Goal: Check status

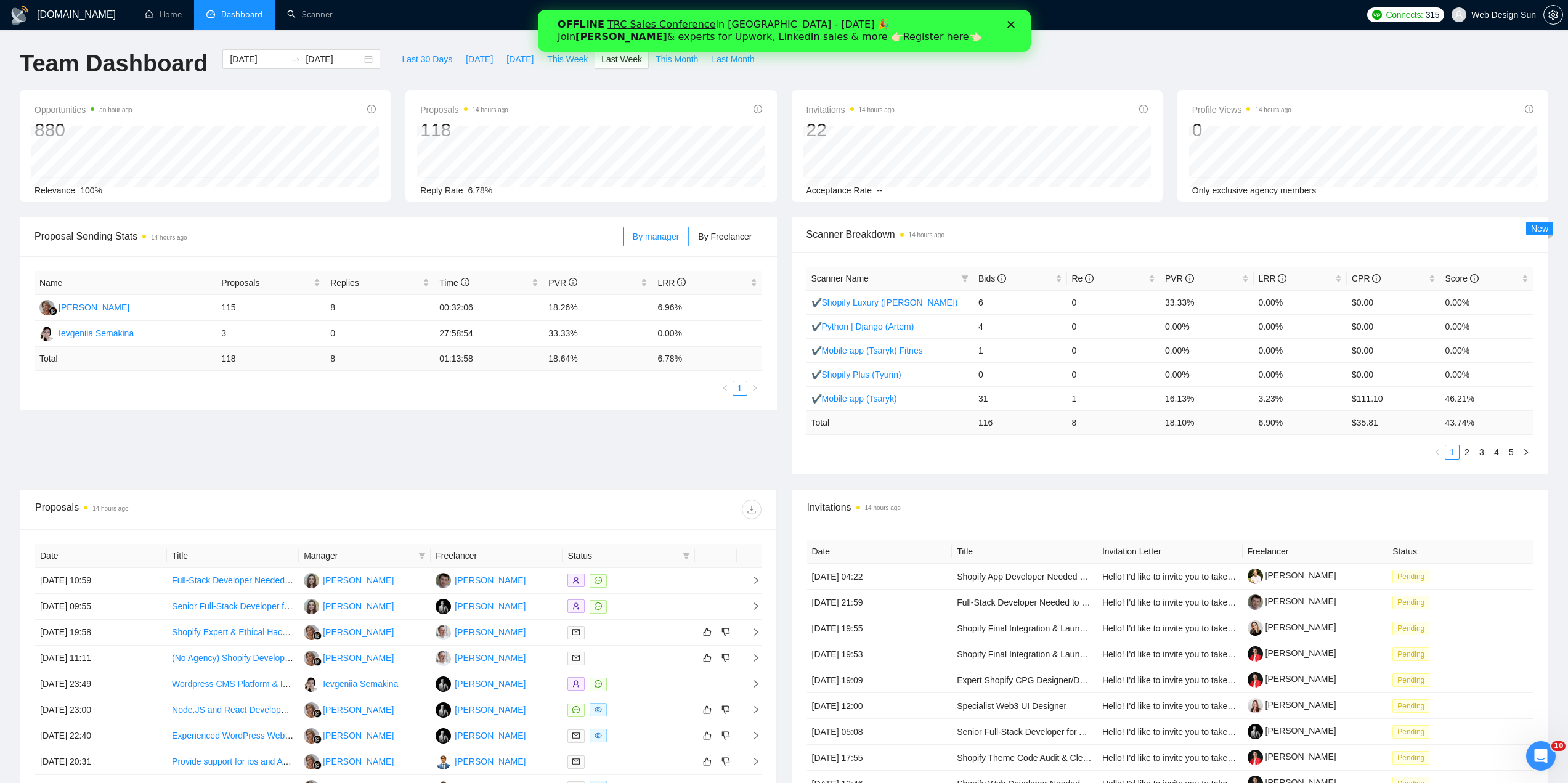
click at [1007, 23] on icon "Закрыть" at bounding box center [1010, 24] width 8 height 8
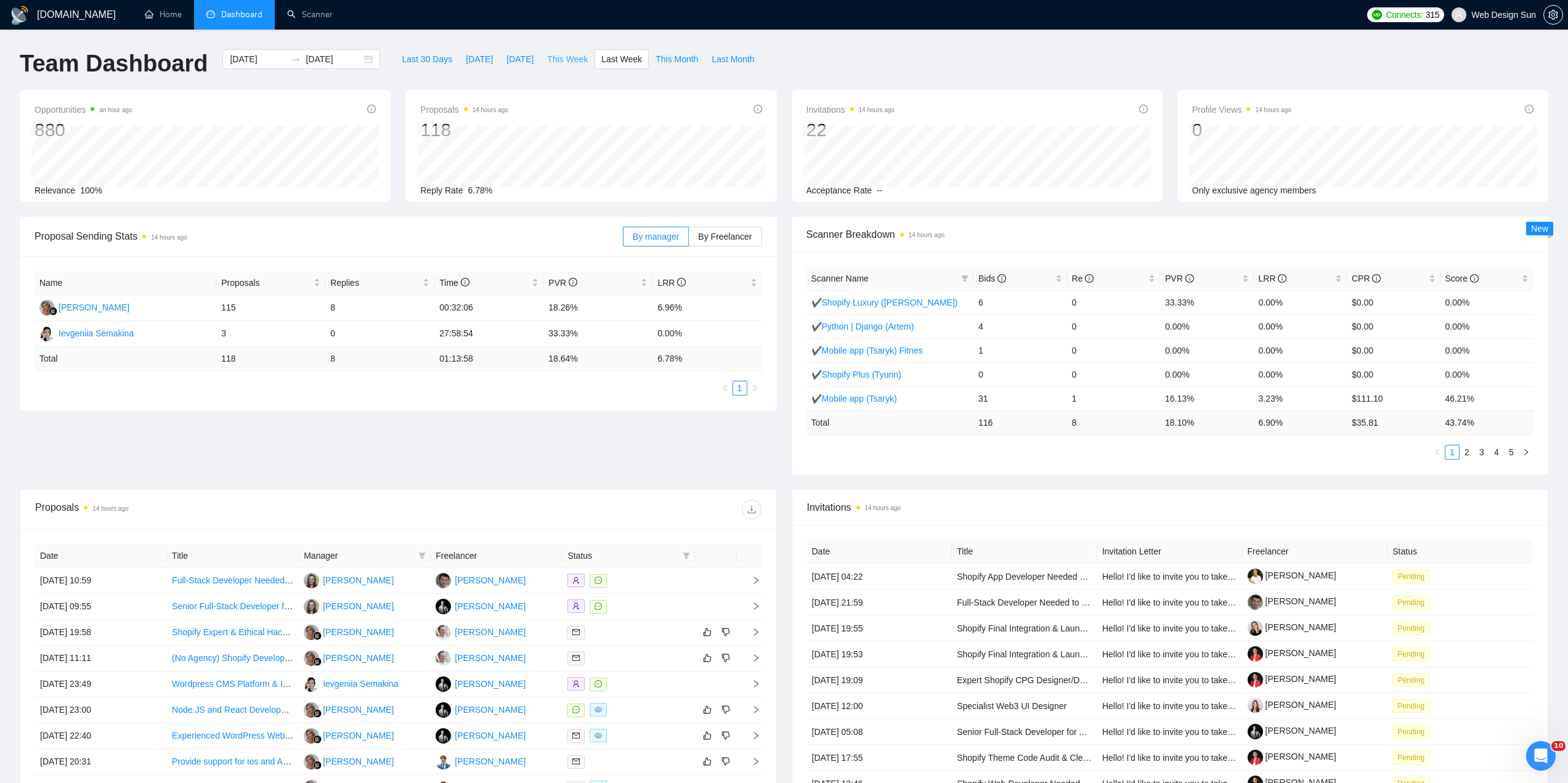
click at [570, 63] on span "This Week" at bounding box center [567, 59] width 41 height 14
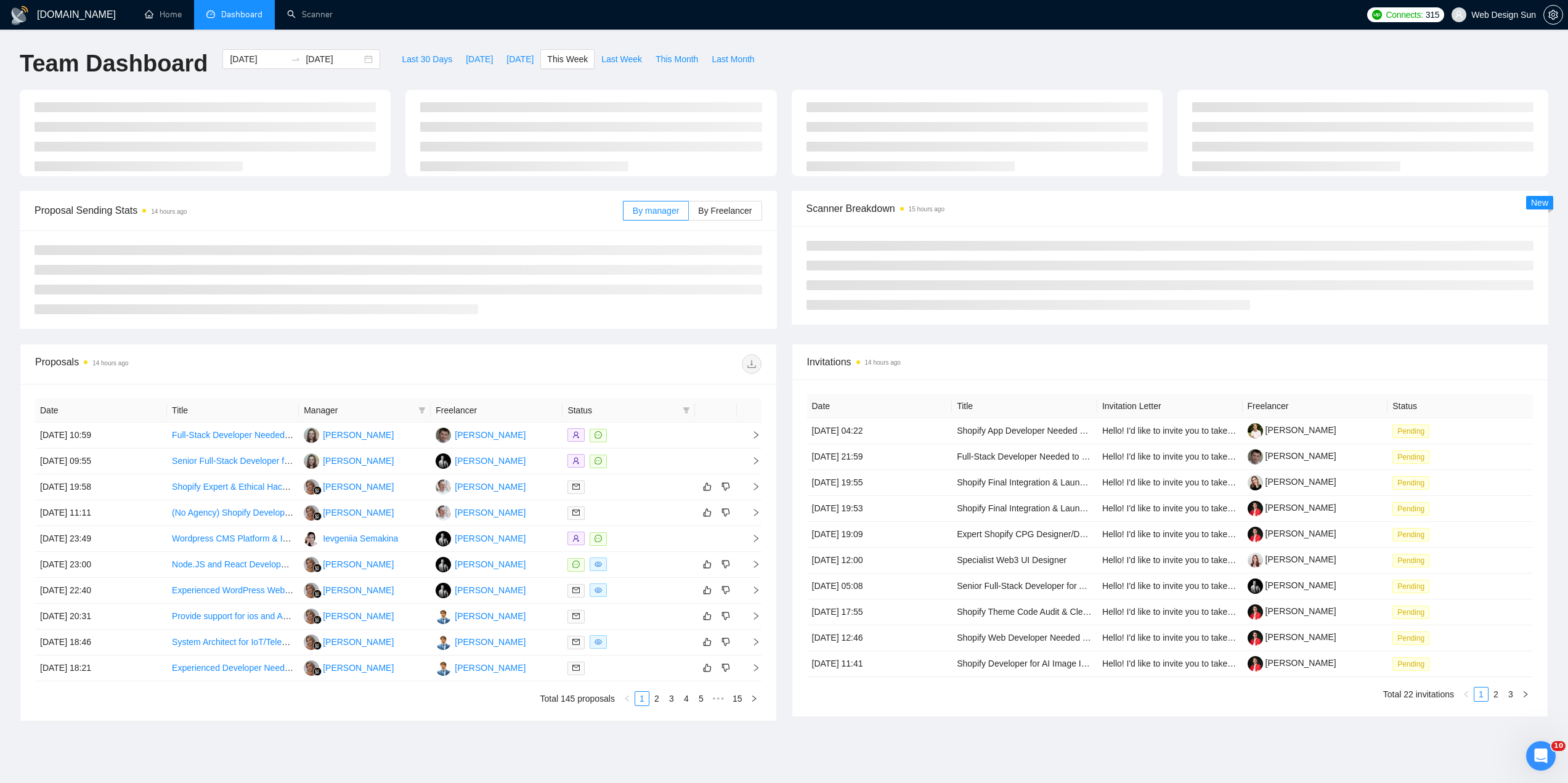
type input "[DATE]"
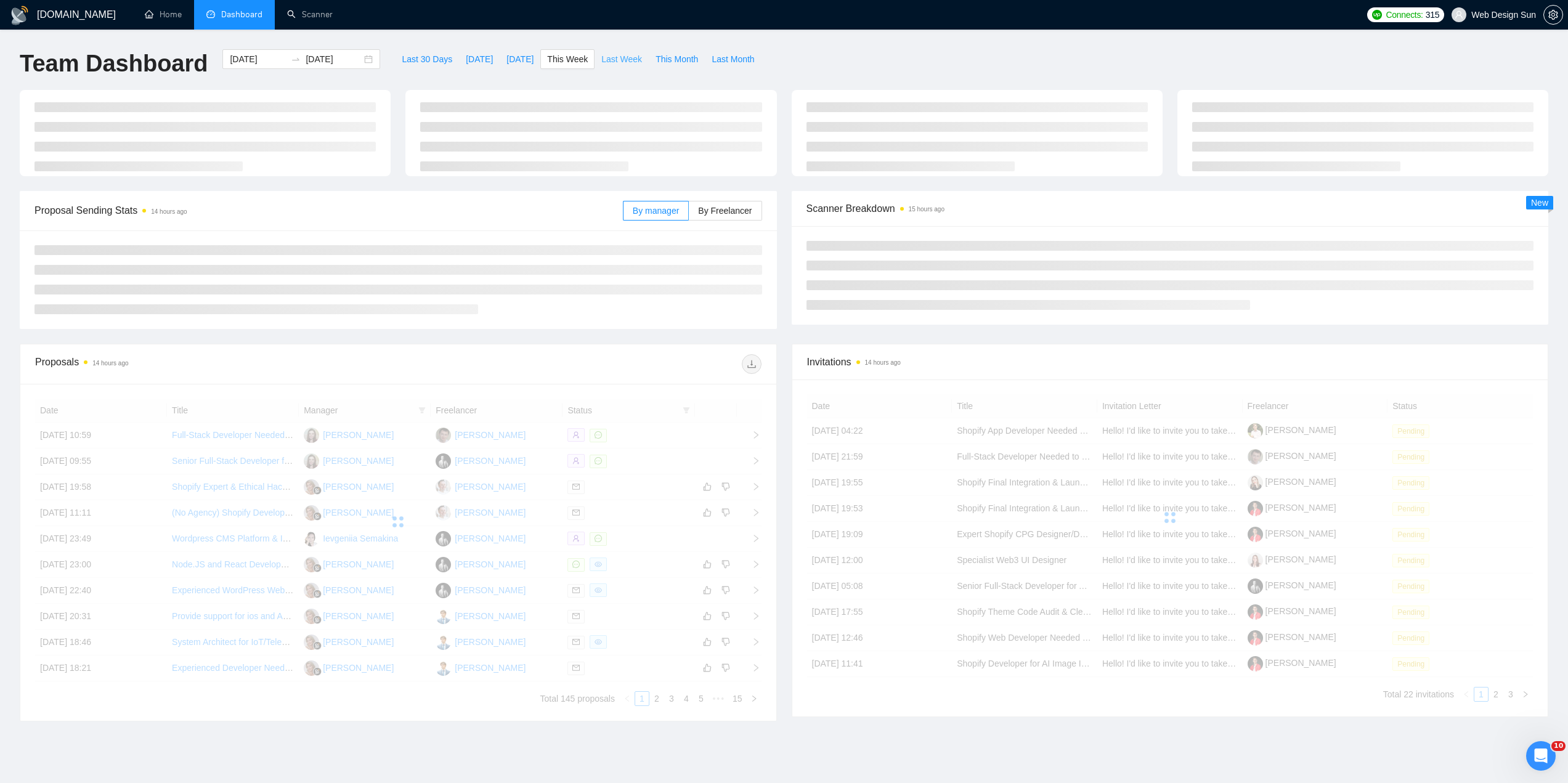
click at [603, 63] on span "Last Week" at bounding box center [621, 59] width 41 height 14
type input "[DATE]"
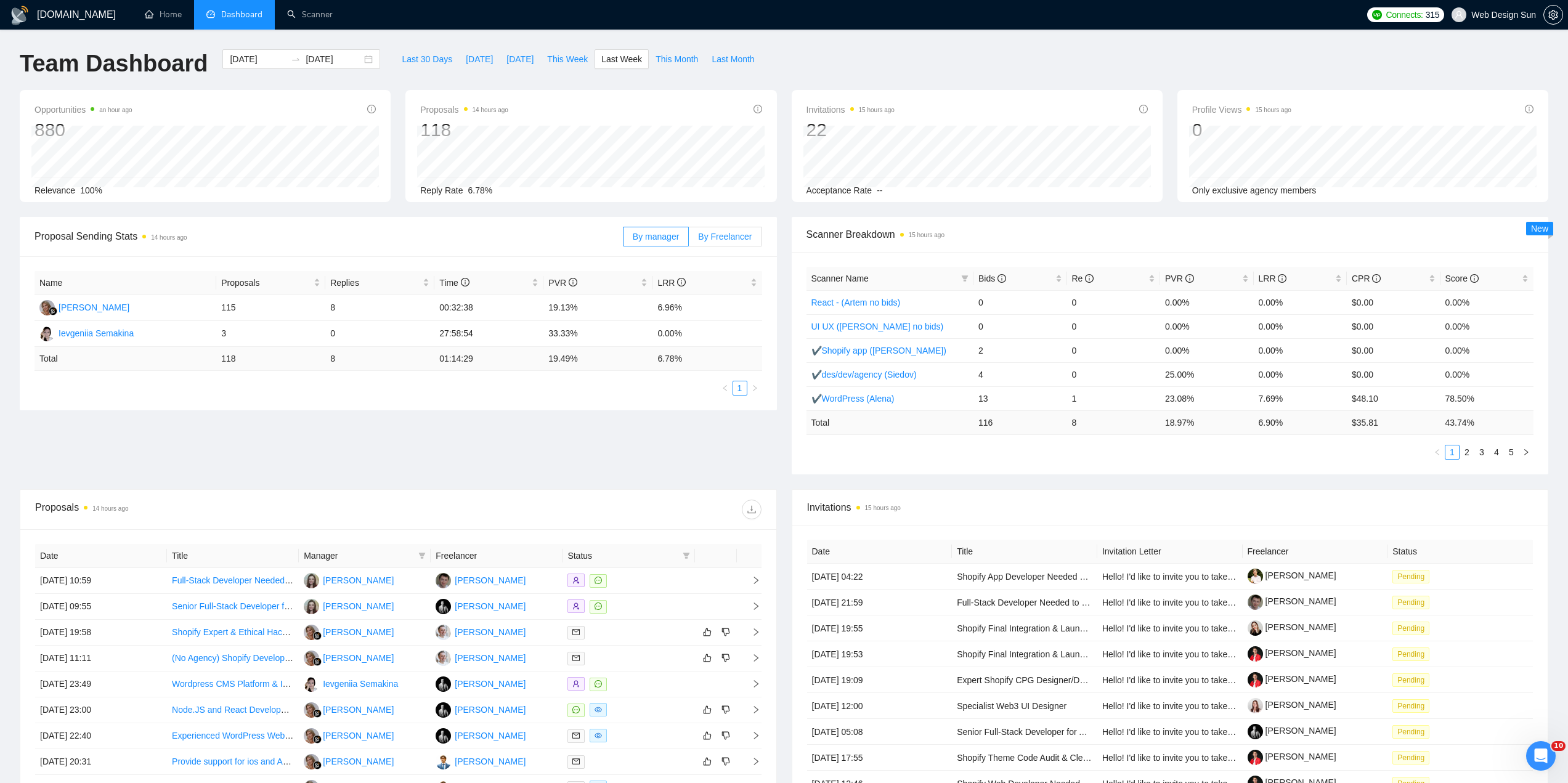
click at [734, 237] on span "By Freelancer" at bounding box center [725, 236] width 54 height 10
click at [688, 240] on input "By Freelancer" at bounding box center [688, 240] width 0 height 0
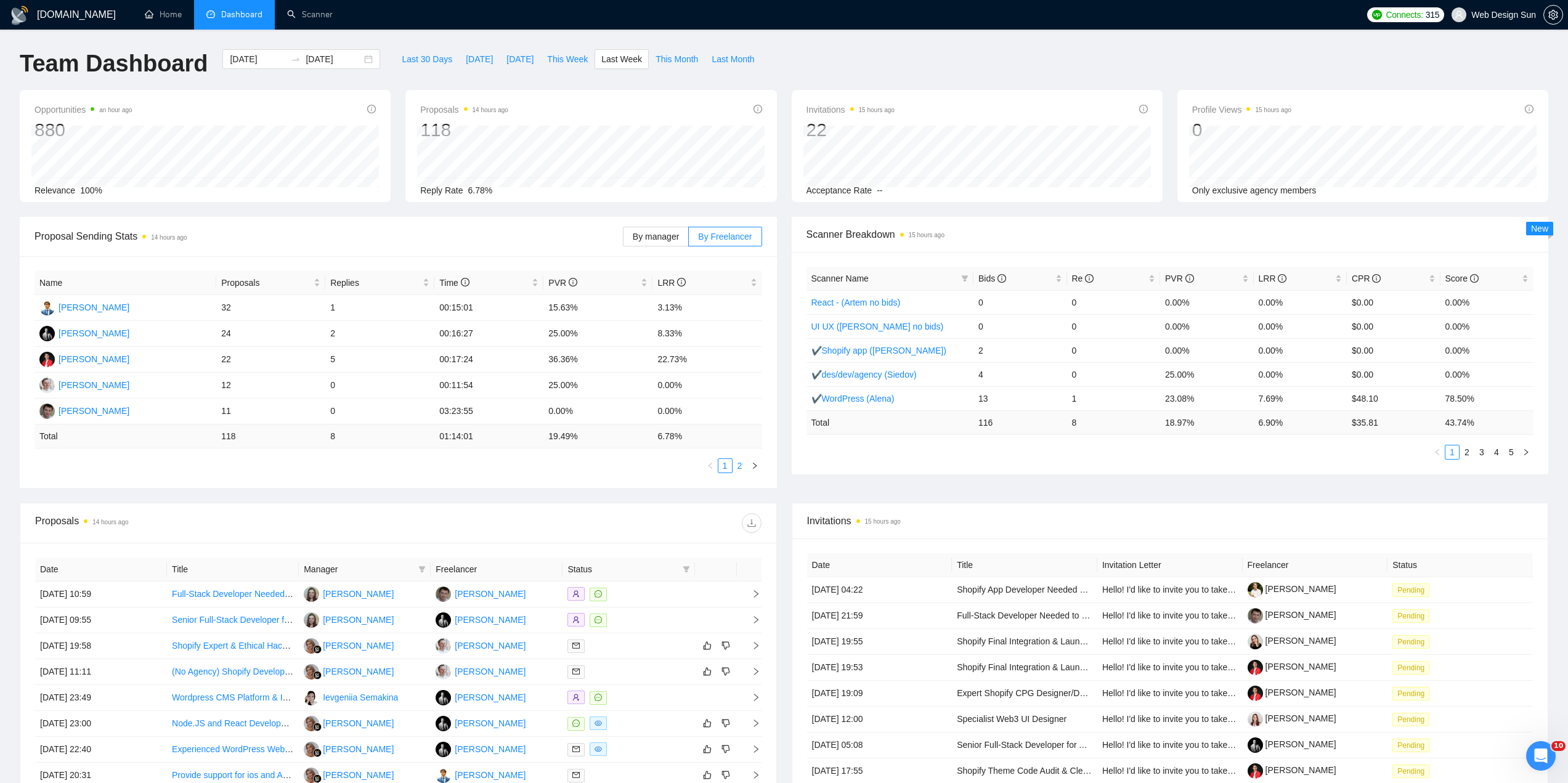
click at [739, 468] on link "2" at bounding box center [740, 466] width 14 height 14
click at [726, 470] on link "1" at bounding box center [725, 466] width 14 height 14
click at [737, 470] on link "2" at bounding box center [740, 466] width 14 height 14
click at [730, 471] on link "1" at bounding box center [725, 466] width 14 height 14
